Goal: Task Accomplishment & Management: Manage account settings

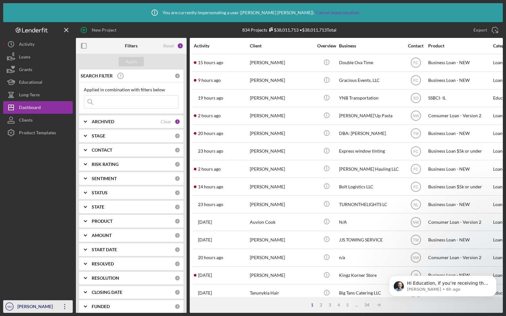
click at [26, 309] on div "[PERSON_NAME]" at bounding box center [36, 307] width 41 height 14
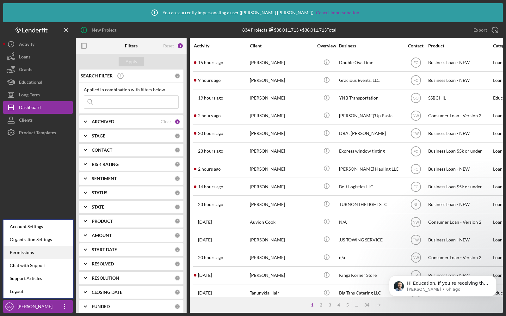
click at [25, 254] on div "Permissions" at bounding box center [38, 252] width 70 height 13
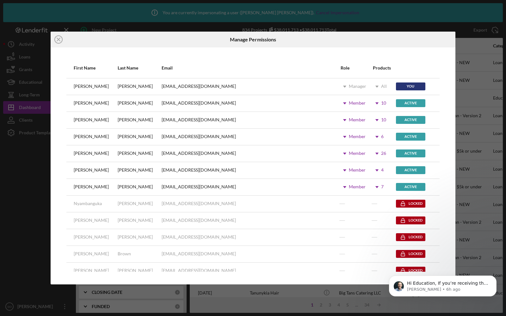
scroll to position [183, 0]
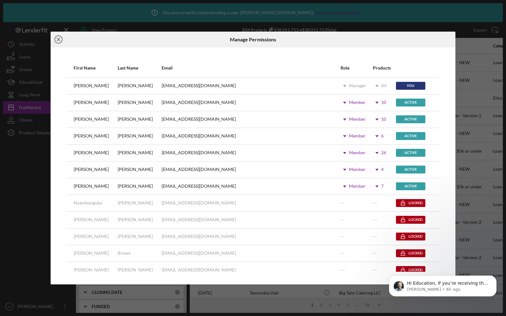
click at [59, 41] on icon "Icon/Close" at bounding box center [59, 40] width 16 height 16
